Goal: Navigation & Orientation: Find specific page/section

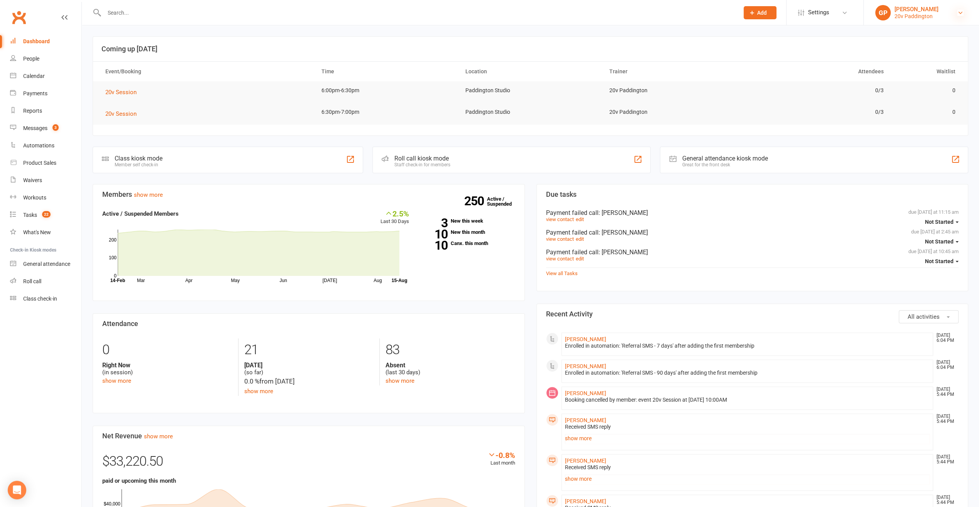
click at [962, 14] on icon at bounding box center [960, 13] width 6 height 6
click at [921, 58] on link "Switch to: 20v Gold Coast" at bounding box center [920, 53] width 115 height 18
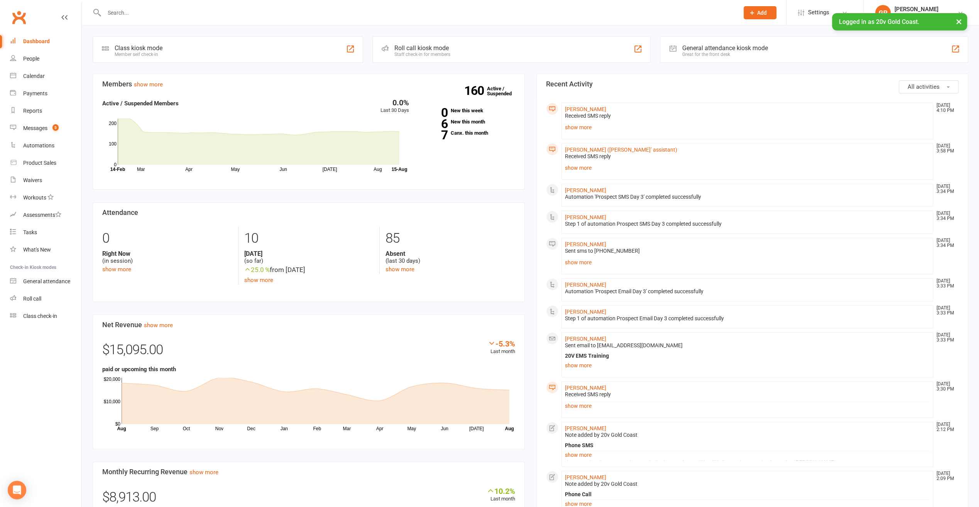
click at [959, 19] on button "×" at bounding box center [959, 21] width 14 height 17
click at [959, 16] on link "GP Graham Pearson 20v Gold Coast" at bounding box center [921, 12] width 92 height 15
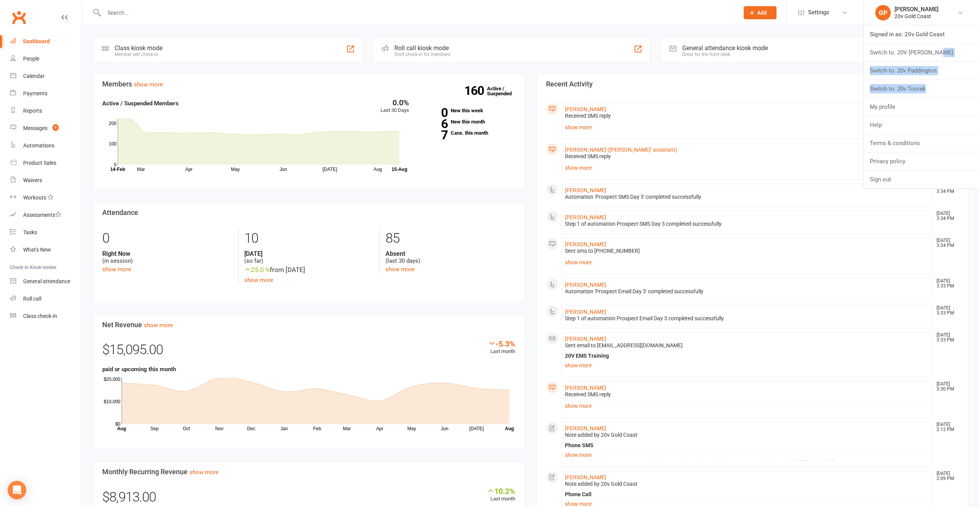
drag, startPoint x: 943, startPoint y: 84, endPoint x: 936, endPoint y: 54, distance: 31.3
click at [936, 55] on ul "Signed in as: 20v Gold Coast Switch to: 20V Leichhardt Switch to: 20v Paddingto…" at bounding box center [921, 106] width 116 height 163
click at [935, 52] on div "General attendance kiosk mode Great for the front desk" at bounding box center [814, 49] width 308 height 27
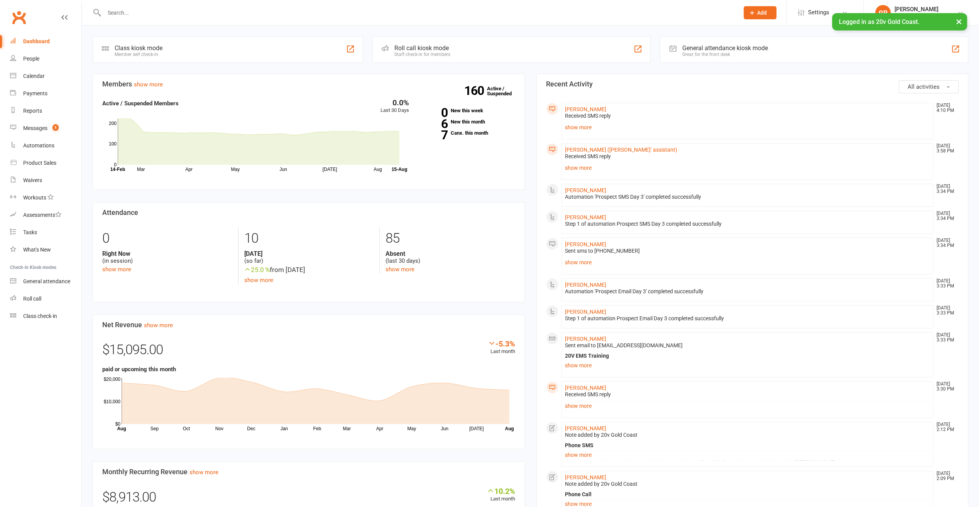
click at [958, 20] on button "×" at bounding box center [959, 21] width 14 height 17
click at [958, 13] on icon at bounding box center [960, 13] width 6 height 6
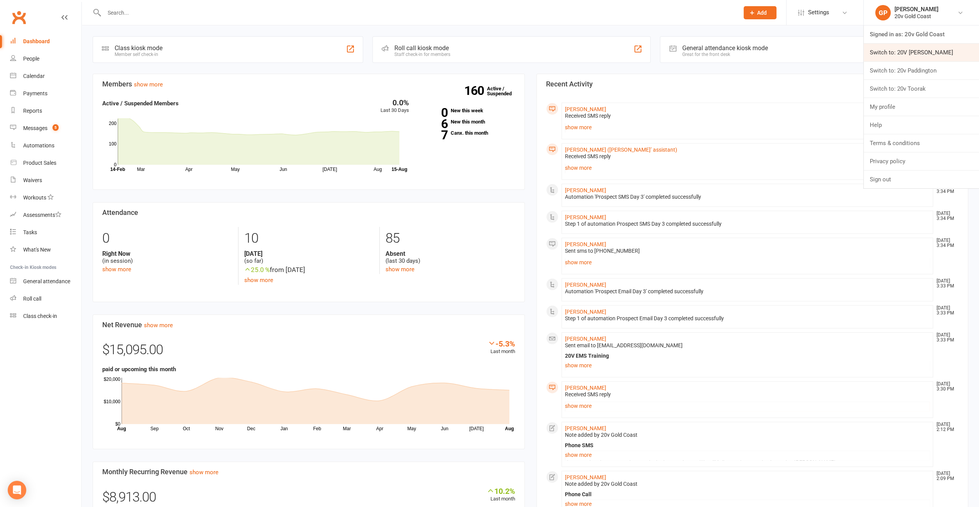
click at [919, 54] on link "Switch to: 20V Leichhardt" at bounding box center [920, 53] width 115 height 18
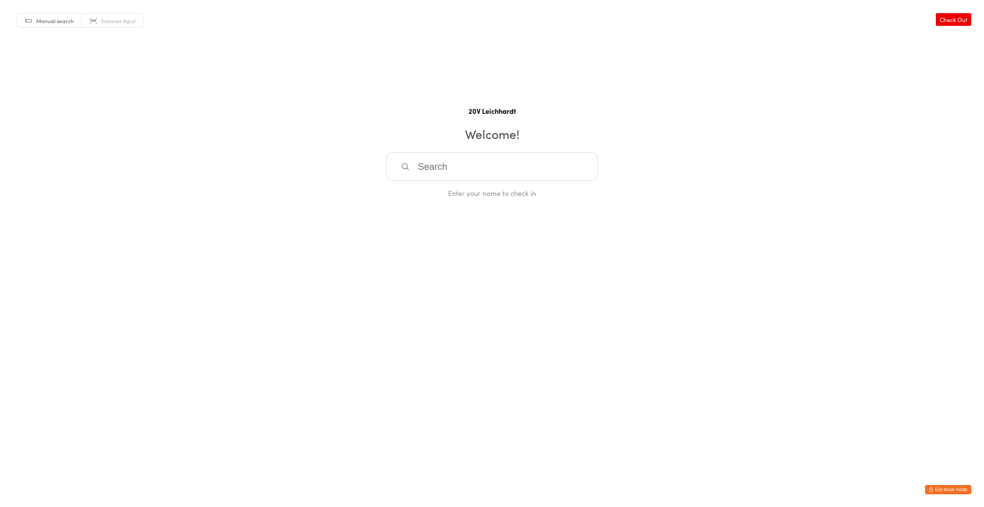
click at [943, 488] on button "Exit kiosk mode" at bounding box center [948, 489] width 46 height 9
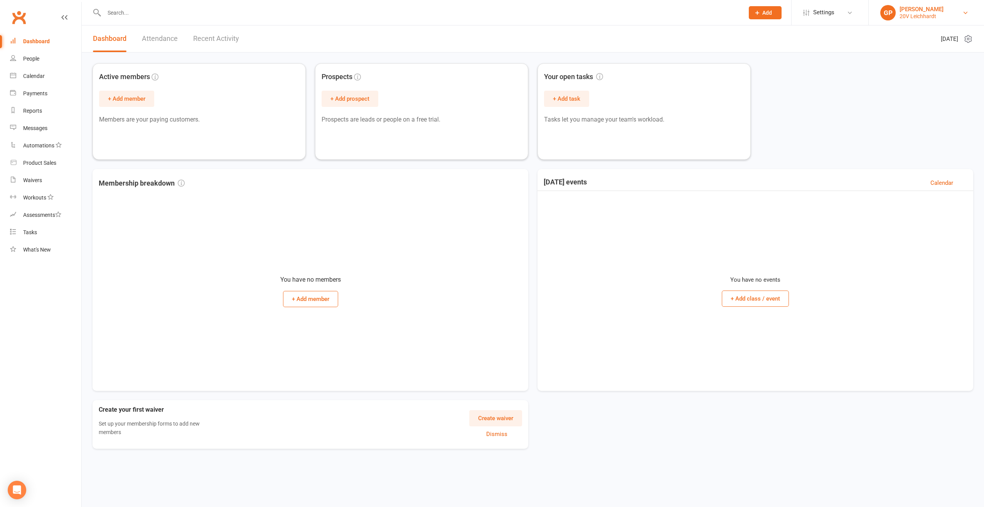
click at [953, 15] on link "[PERSON_NAME] 20V Leichhardt" at bounding box center [927, 12] width 92 height 15
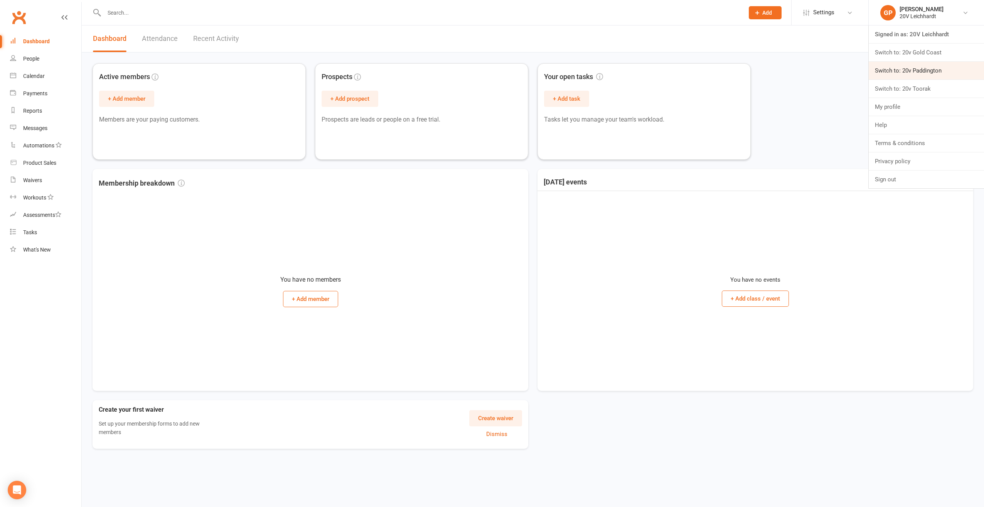
click at [930, 62] on link "Switch to: 20v Paddington" at bounding box center [926, 71] width 115 height 18
